Goal: Task Accomplishment & Management: Manage account settings

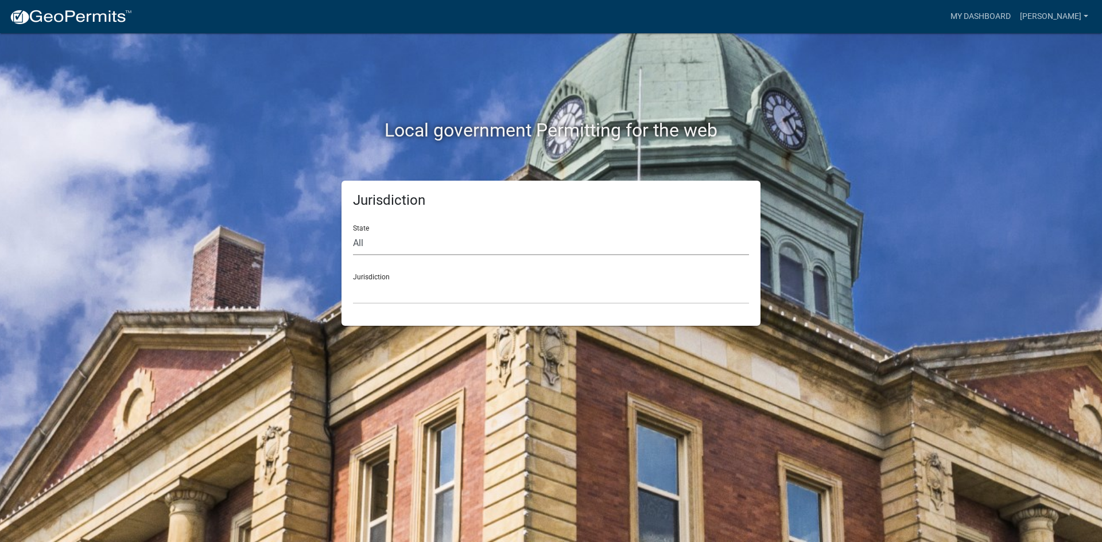
click at [378, 235] on select "All [US_STATE] [US_STATE] [US_STATE] [US_STATE] [US_STATE] [US_STATE] [US_STATE…" at bounding box center [551, 244] width 396 height 24
select select "[US_STATE]"
click at [353, 232] on select "All [US_STATE] [US_STATE] [US_STATE] [US_STATE] [US_STATE] [US_STATE] [US_STATE…" at bounding box center [551, 244] width 396 height 24
click at [385, 286] on select "[GEOGRAPHIC_DATA], [US_STATE][PERSON_NAME][GEOGRAPHIC_DATA], [US_STATE][PERSON_…" at bounding box center [551, 293] width 396 height 24
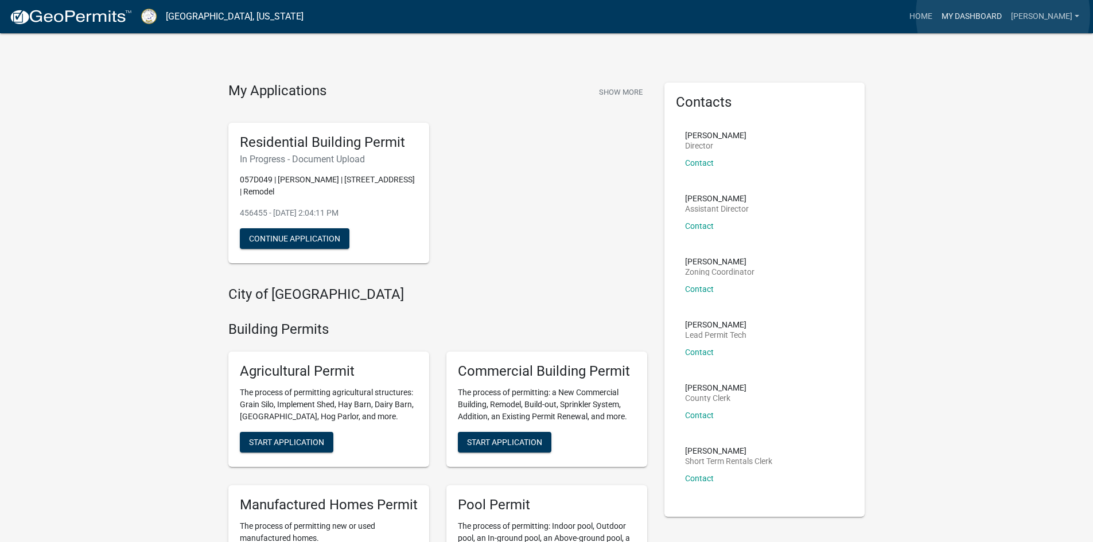
click at [1003, 15] on link "My Dashboard" at bounding box center [971, 17] width 69 height 22
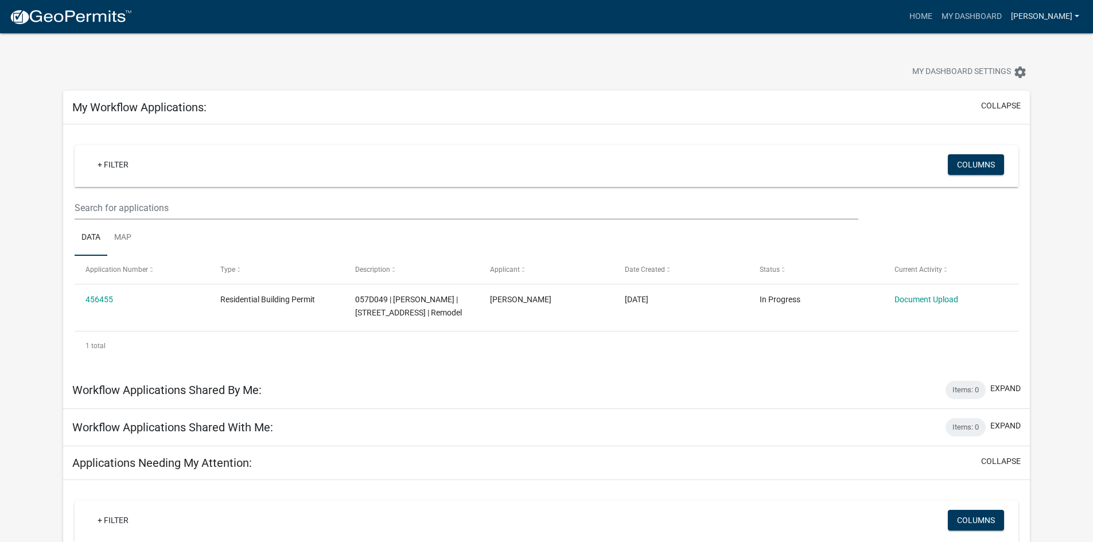
click at [1034, 23] on link "[PERSON_NAME]" at bounding box center [1044, 17] width 77 height 22
click at [1016, 83] on link "Logout" at bounding box center [1038, 85] width 92 height 28
